Goal: Task Accomplishment & Management: Use online tool/utility

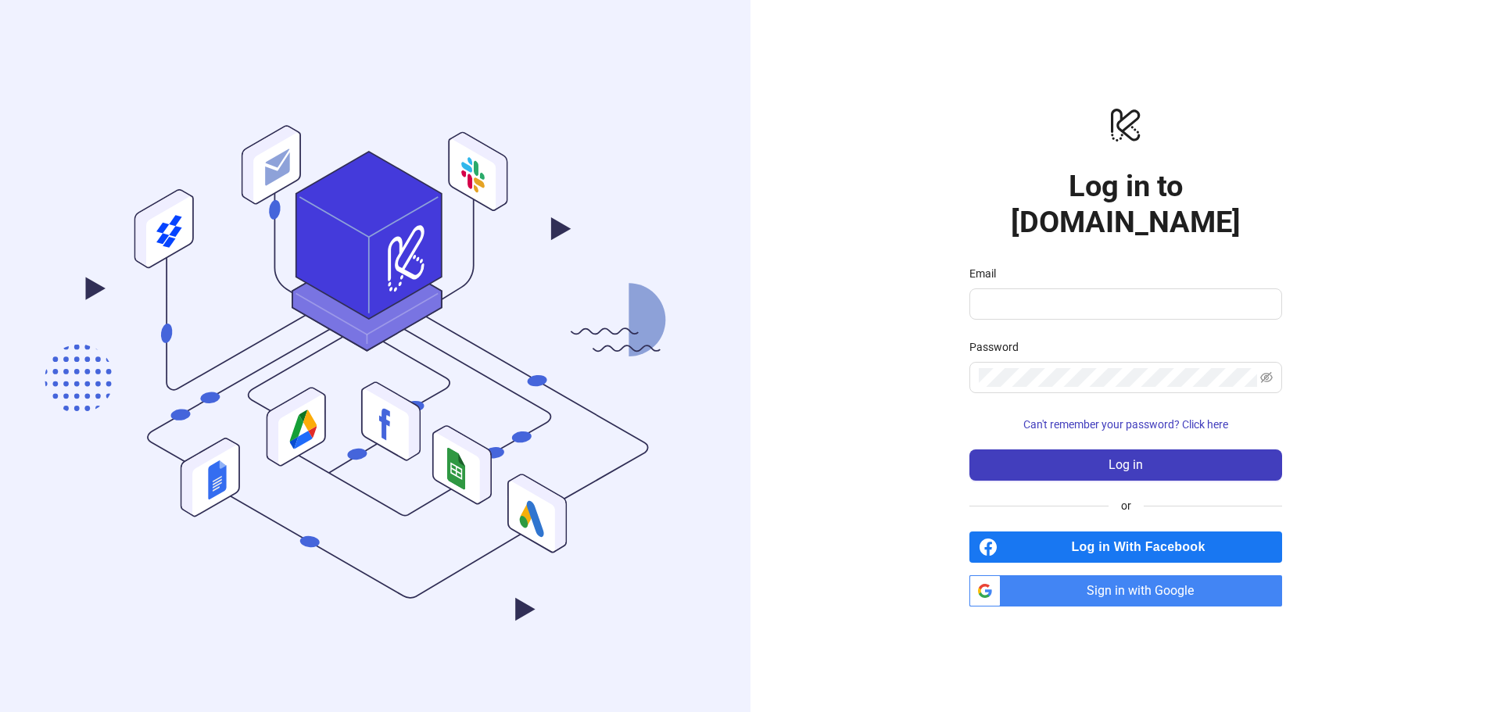
click at [1168, 575] on span "Sign in with Google" at bounding box center [1144, 590] width 275 height 31
click at [1122, 575] on span "Sign in with Google" at bounding box center [1144, 590] width 275 height 31
type input "**********"
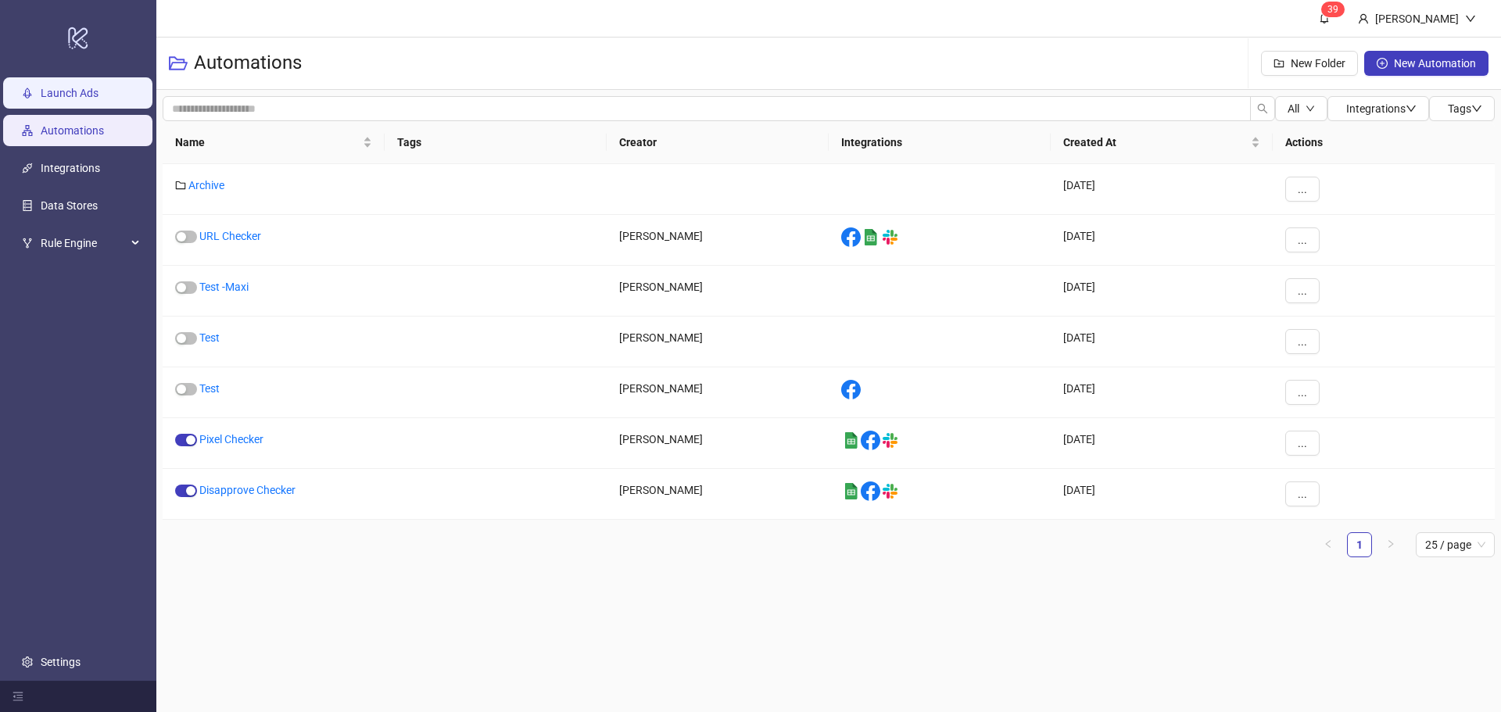
click at [99, 91] on link "Launch Ads" at bounding box center [70, 93] width 58 height 13
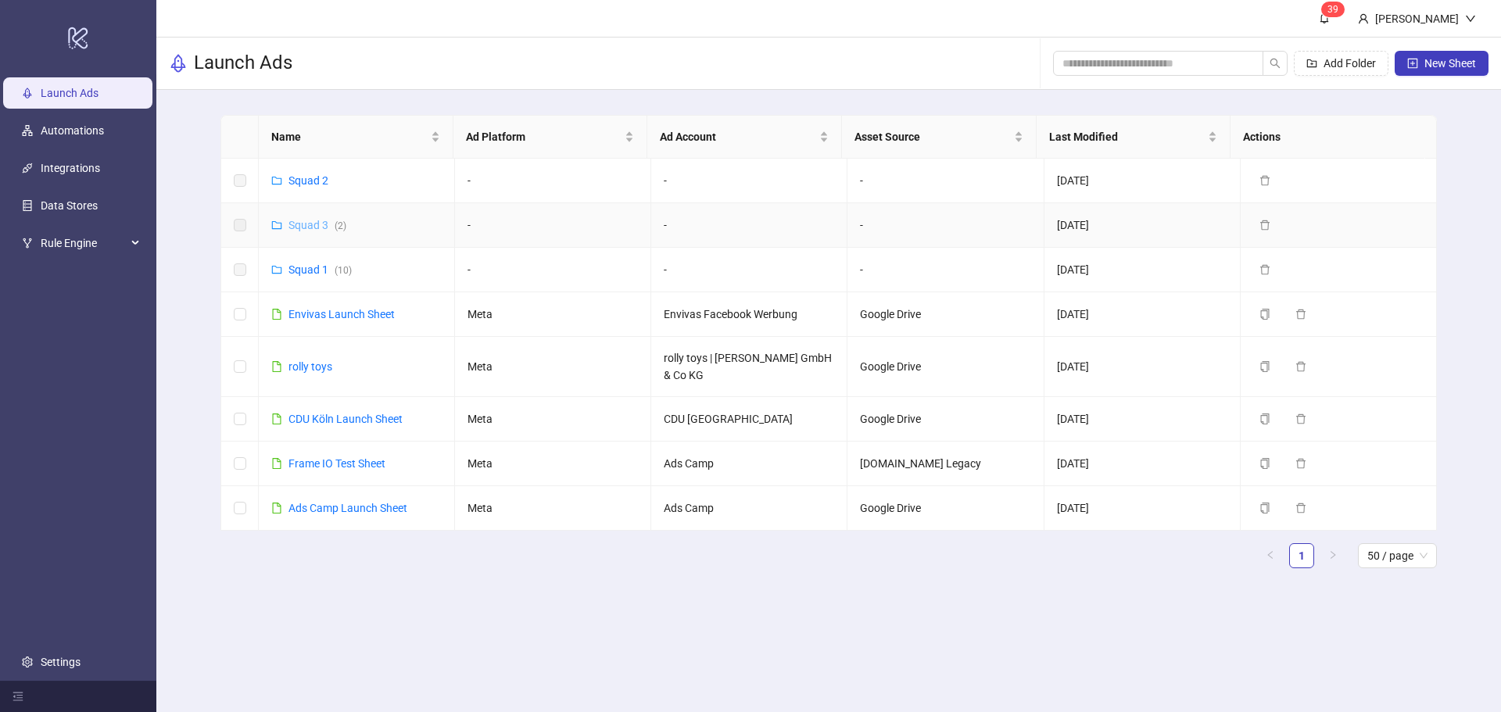
click at [302, 224] on link "Squad 3 ( 2 )" at bounding box center [317, 225] width 58 height 13
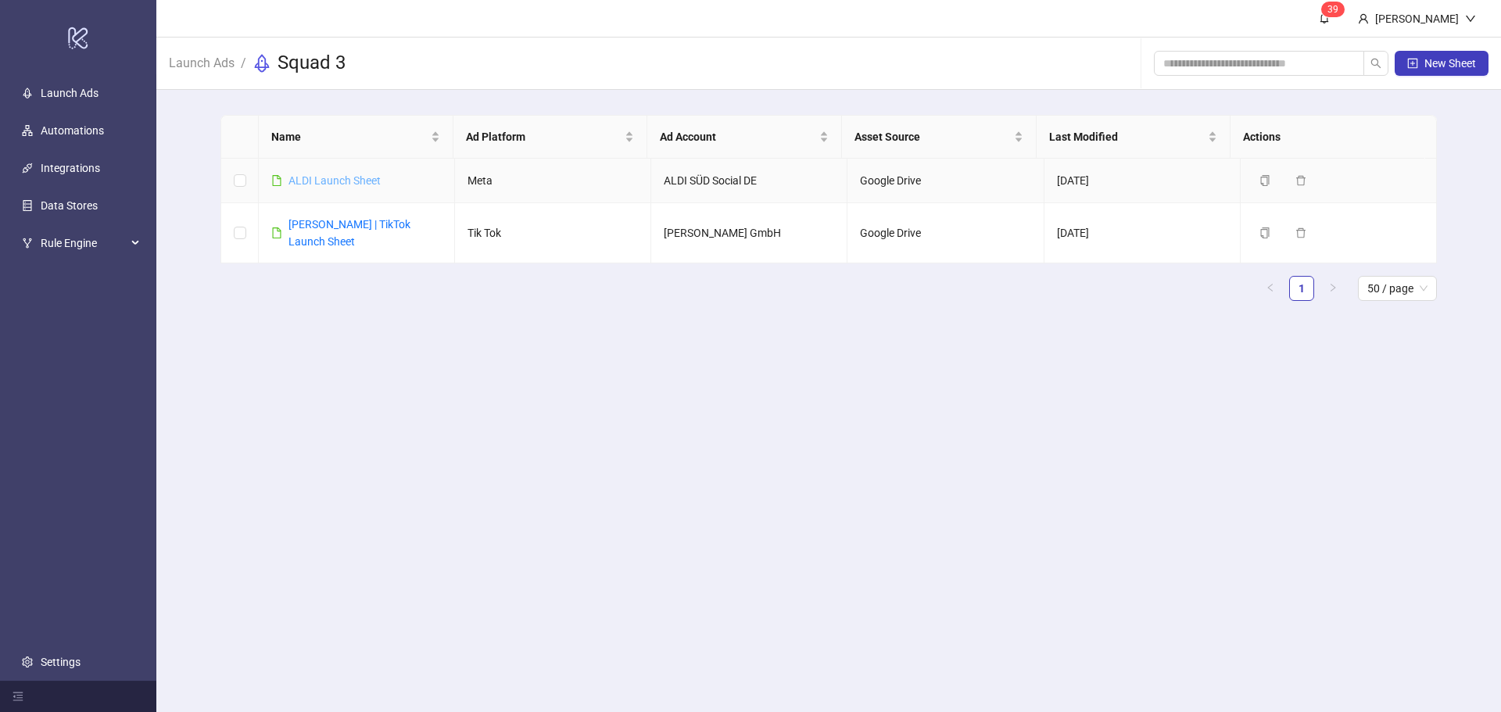
click at [349, 177] on link "ALDI Launch Sheet" at bounding box center [334, 180] width 92 height 13
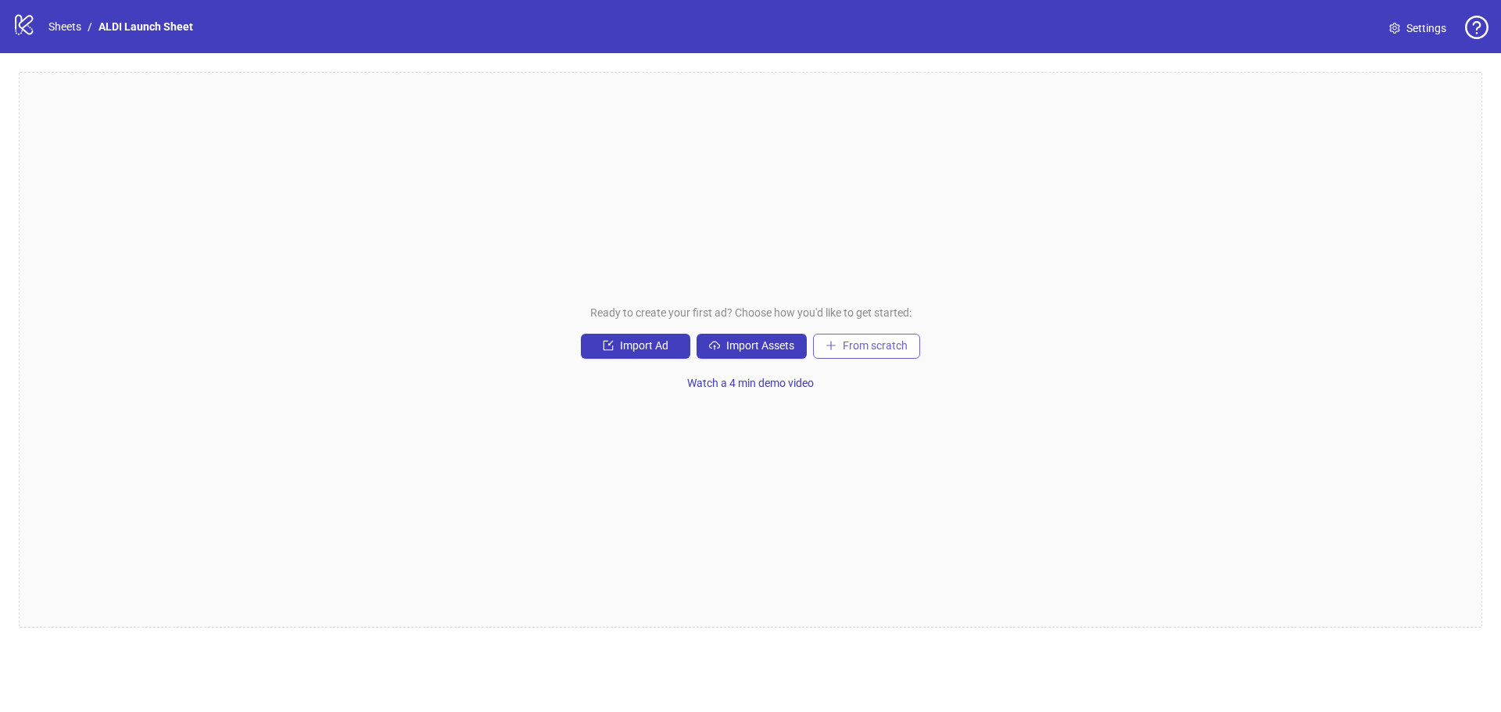
click at [887, 348] on span "From scratch" at bounding box center [875, 345] width 65 height 13
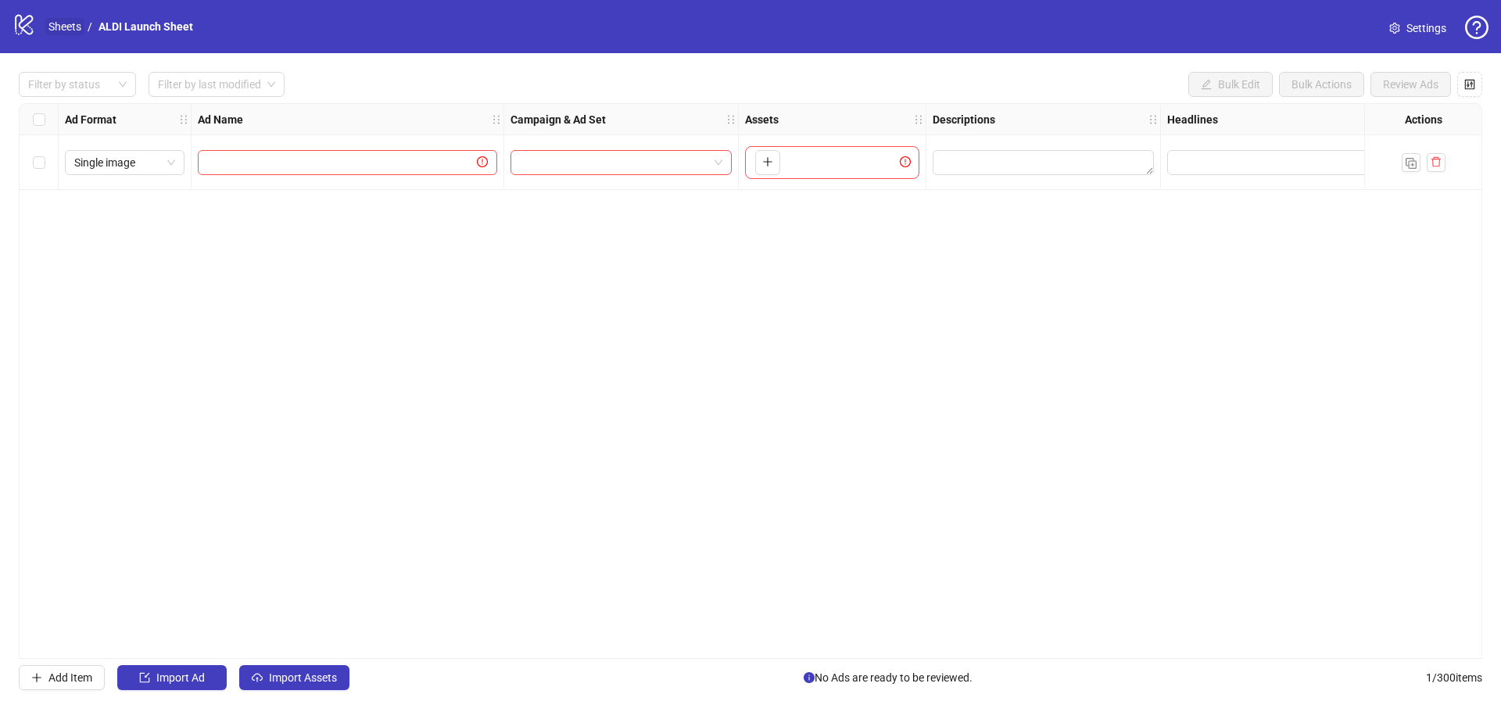
click at [59, 26] on link "Sheets" at bounding box center [64, 26] width 39 height 17
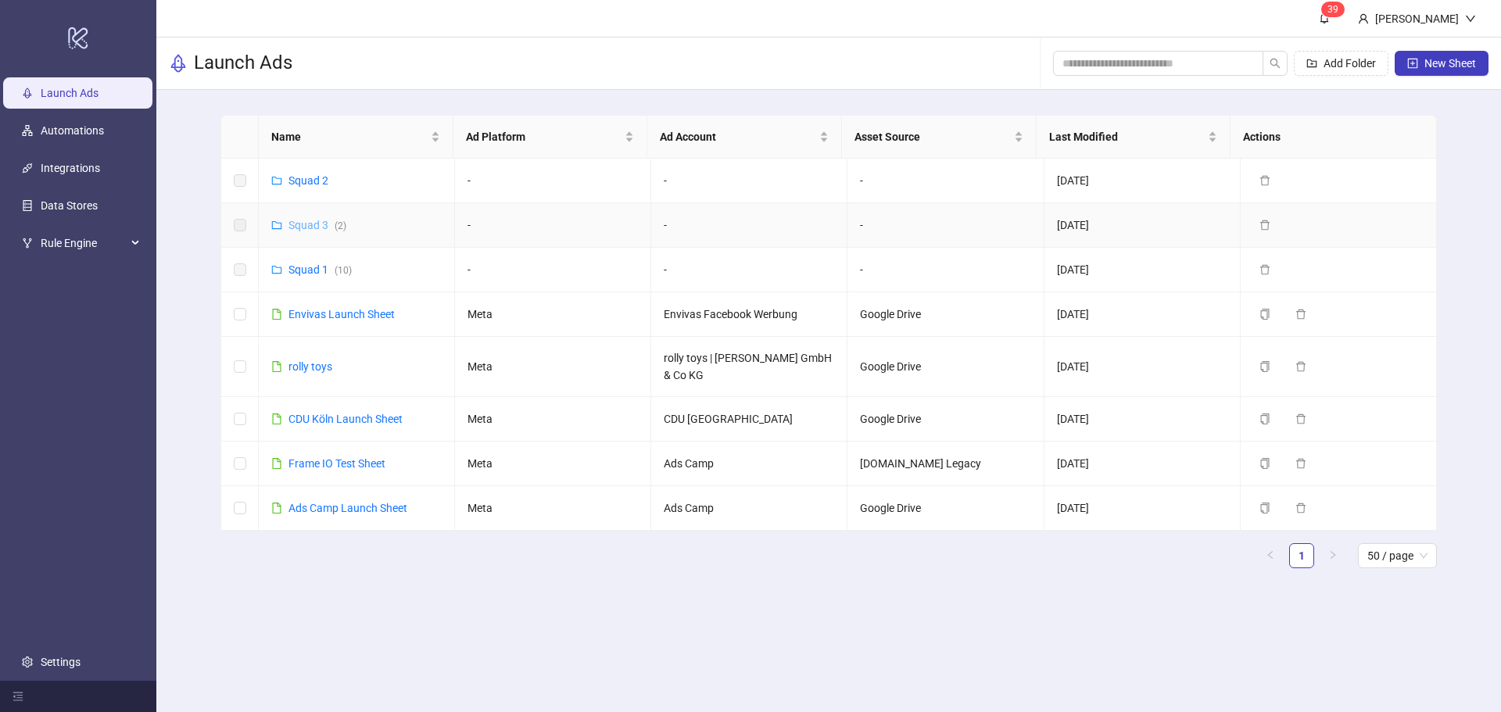
click at [301, 225] on link "Squad 3 ( 2 )" at bounding box center [317, 225] width 58 height 13
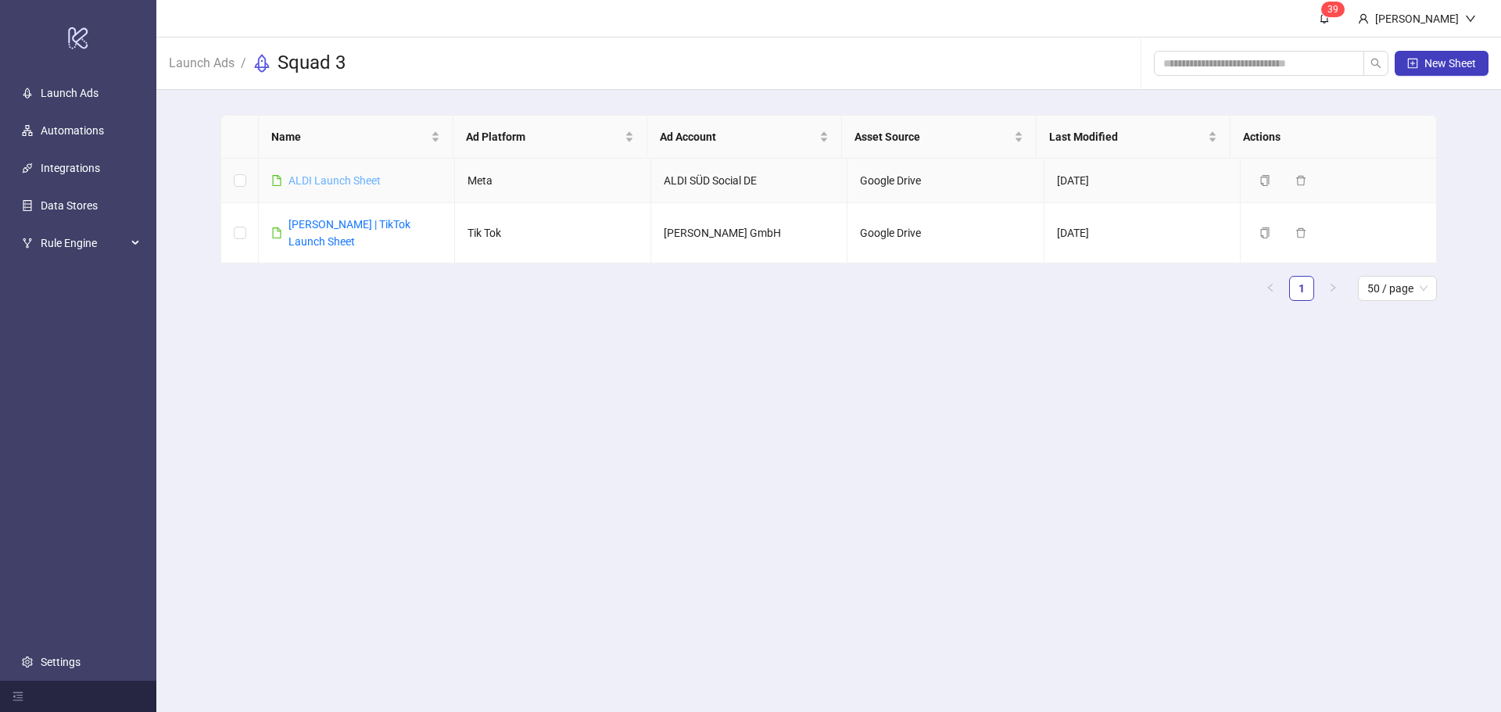
click at [335, 181] on link "ALDI Launch Sheet" at bounding box center [334, 180] width 92 height 13
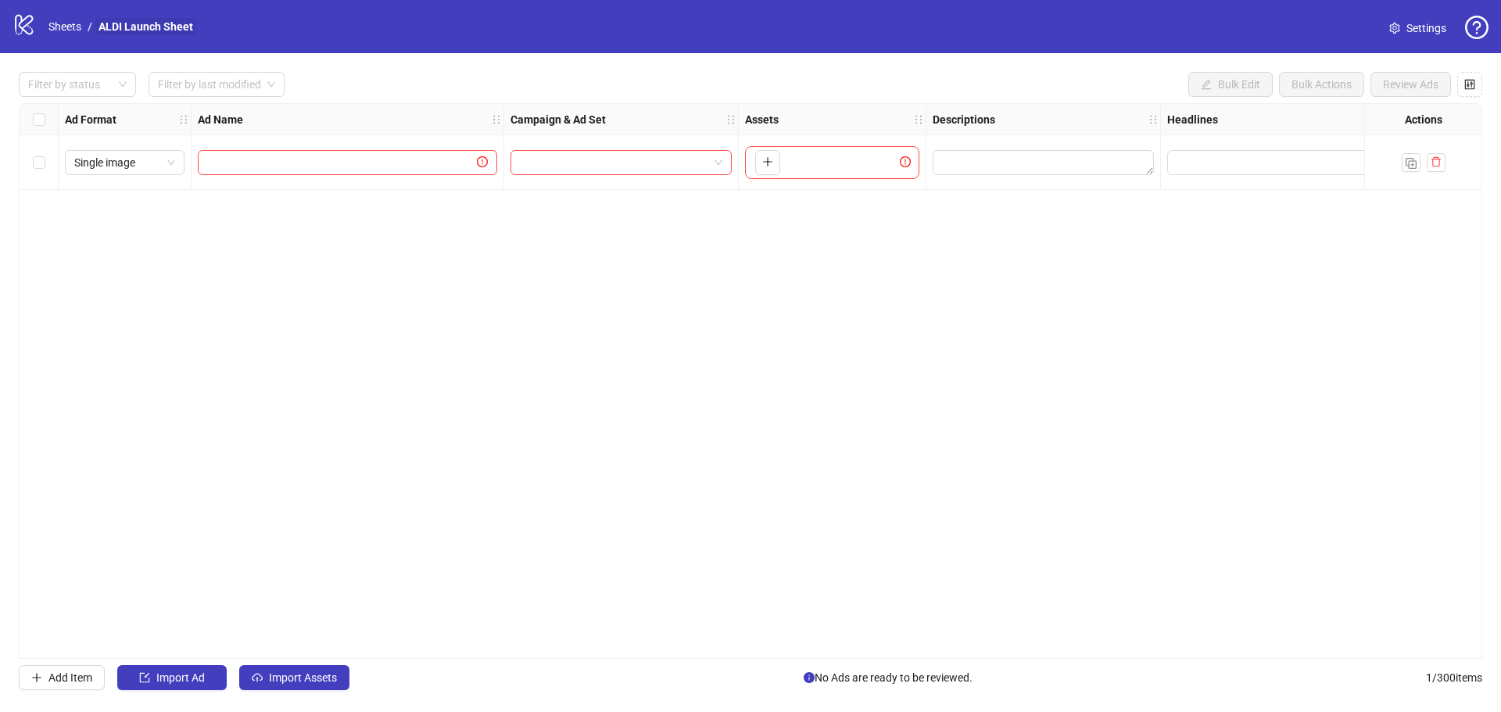
click at [128, 23] on link "ALDI Launch Sheet" at bounding box center [145, 26] width 101 height 17
click at [73, 21] on link "Sheets" at bounding box center [64, 26] width 39 height 17
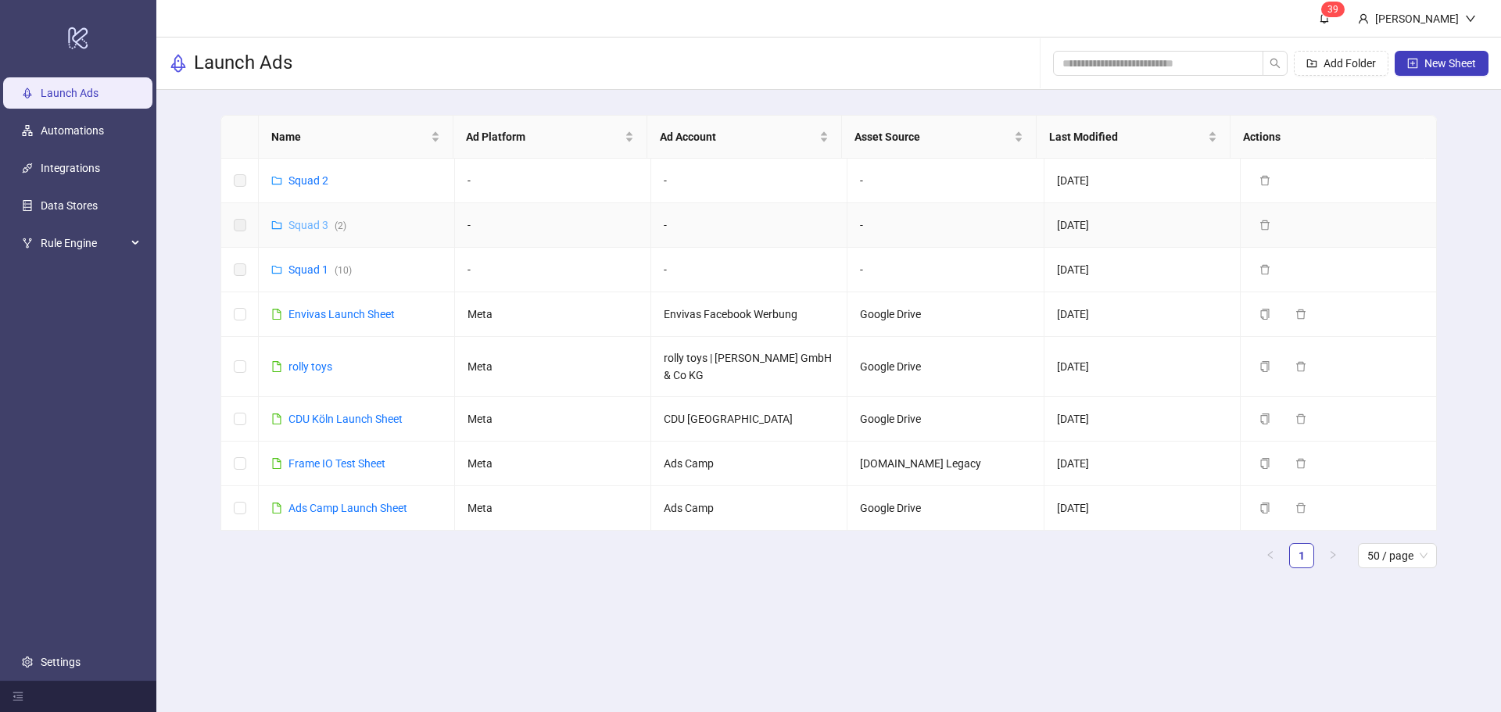
click at [309, 224] on link "Squad 3 ( 2 )" at bounding box center [317, 225] width 58 height 13
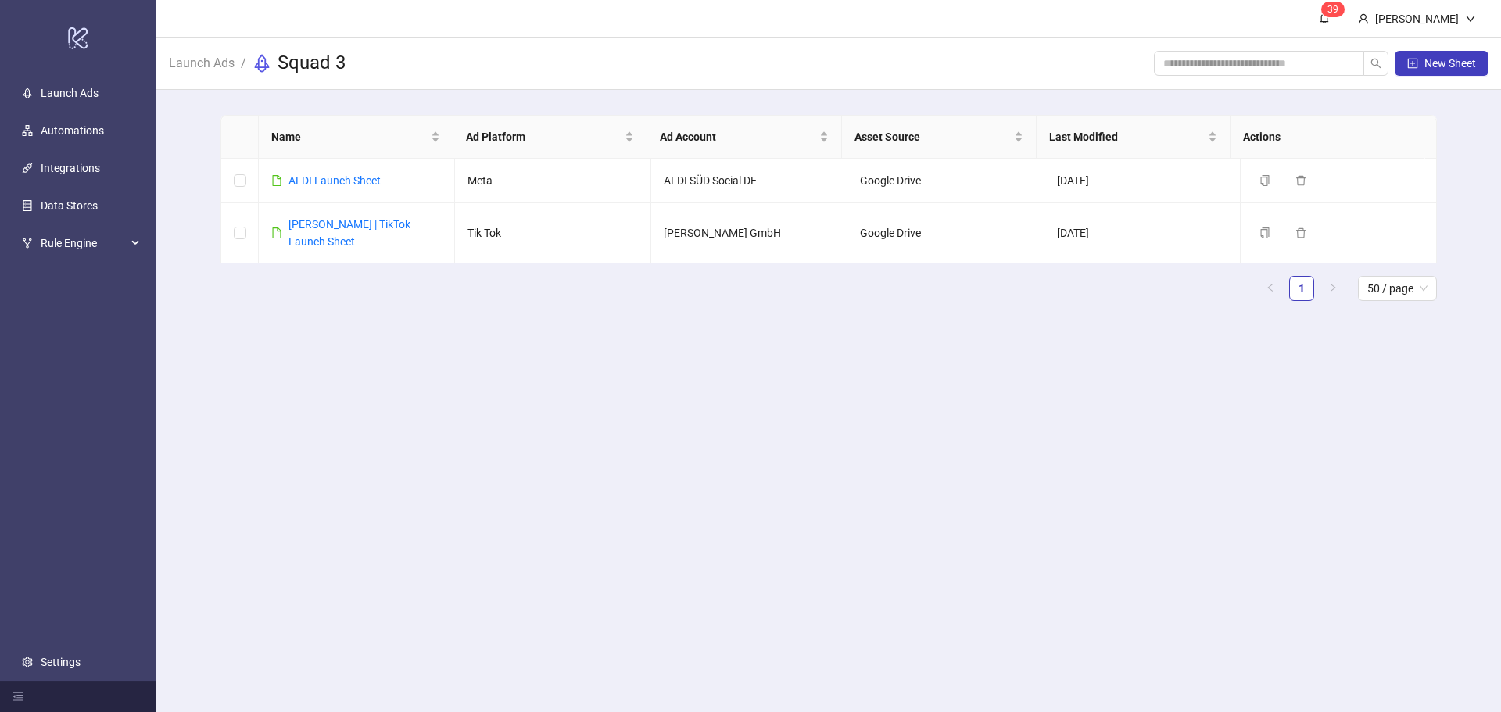
click at [552, 446] on main "3 9 [PERSON_NAME] Launch Ads / Squad 3 New Sheet Name Ad Platform Ad Account As…" at bounding box center [828, 356] width 1345 height 712
click at [334, 179] on link "ALDI Launch Sheet" at bounding box center [334, 180] width 92 height 13
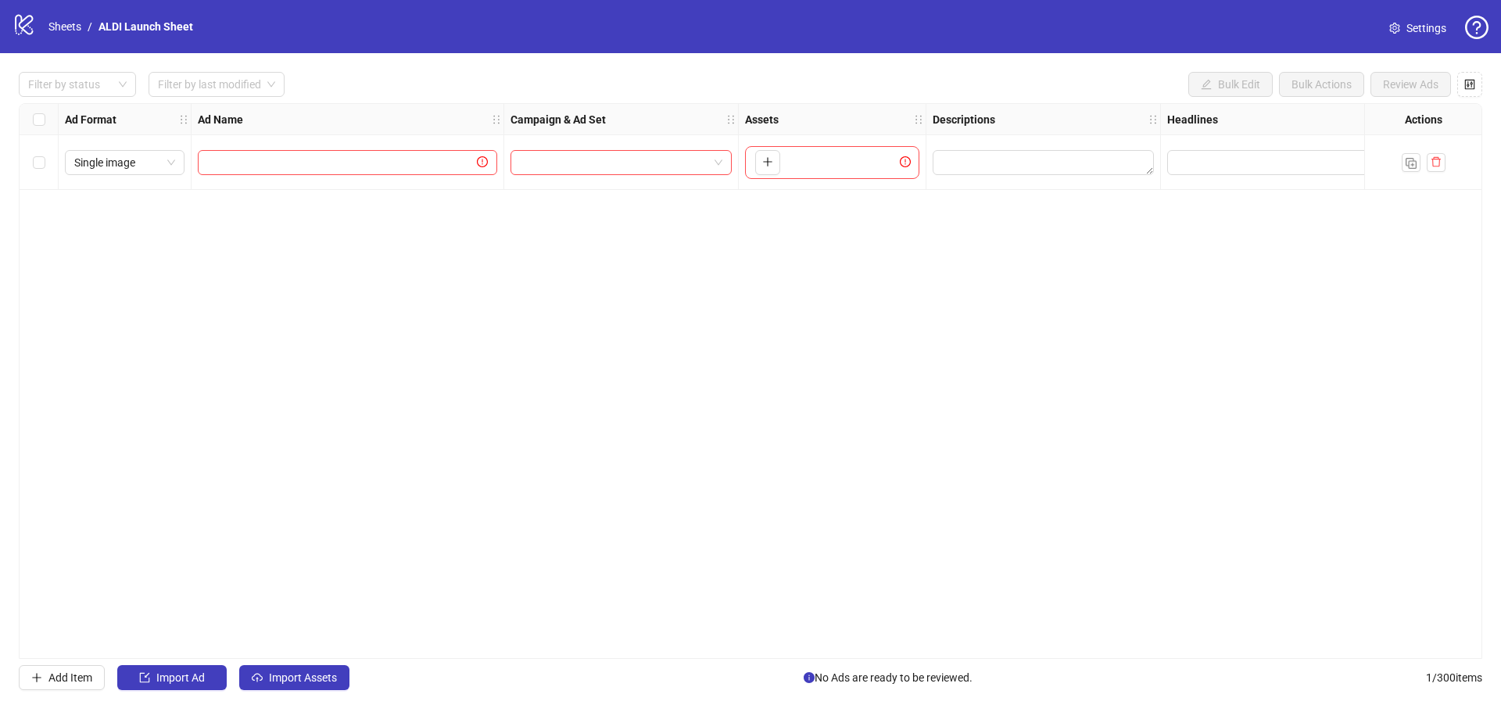
click at [811, 389] on div "Ad Format Ad Name Campaign & Ad Set Assets Descriptions Headlines Primary Texts…" at bounding box center [751, 381] width 1464 height 556
